Goal: Find specific page/section: Find specific page/section

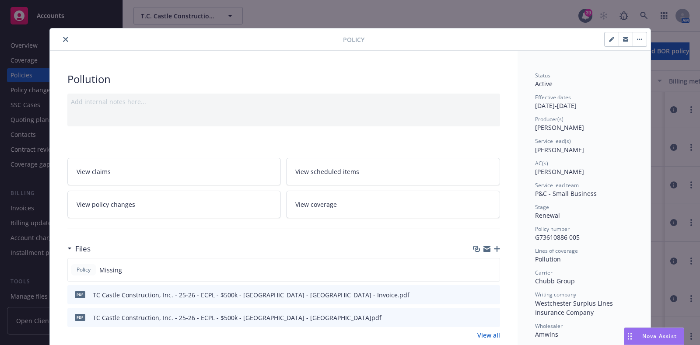
click at [63, 37] on icon "close" at bounding box center [65, 39] width 5 height 5
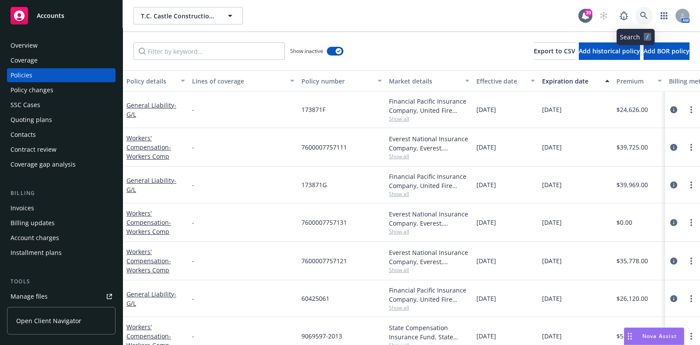
click at [635, 11] on link at bounding box center [643, 15] width 17 height 17
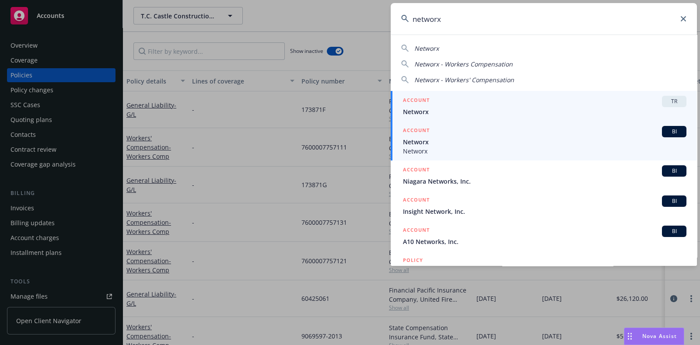
type input "networx"
click at [441, 141] on span "Networx" at bounding box center [544, 141] width 283 height 9
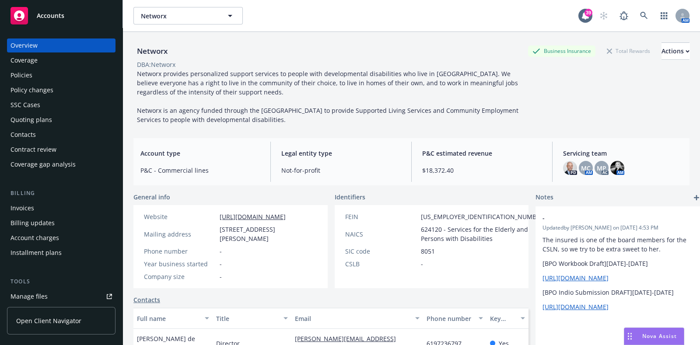
click at [35, 82] on div "Policies" at bounding box center [60, 75] width 101 height 14
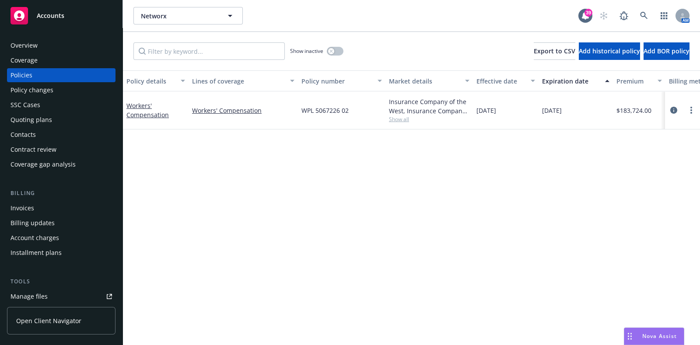
click at [406, 121] on span "Show all" at bounding box center [429, 118] width 80 height 7
click at [242, 166] on div "Policy details Lines of coverage Policy number Market details Effective date Ex…" at bounding box center [411, 207] width 577 height 275
click at [43, 47] on div "Overview" at bounding box center [60, 45] width 101 height 14
